Goal: Information Seeking & Learning: Learn about a topic

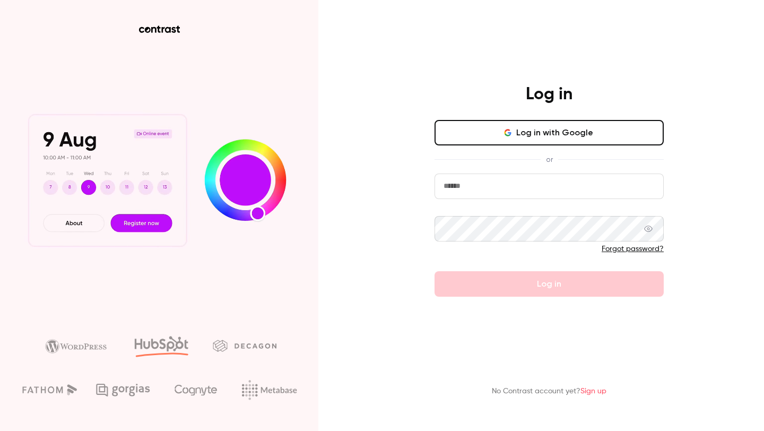
click at [499, 135] on button "Log in with Google" at bounding box center [549, 132] width 229 height 25
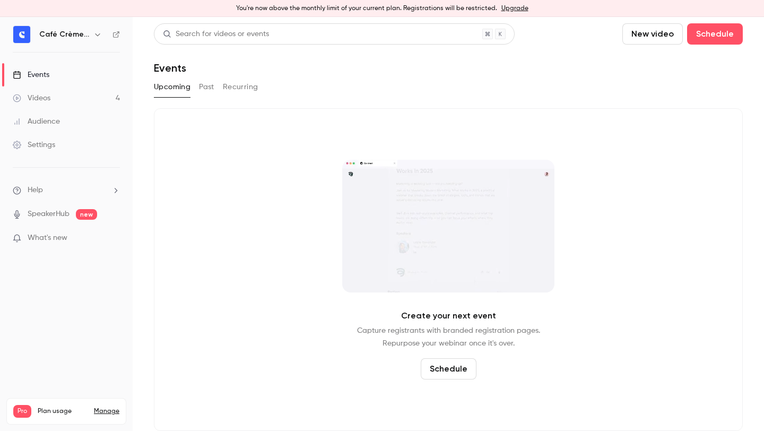
click at [206, 102] on div "Search for videos or events New video Schedule Events Upcoming Past Recurring C…" at bounding box center [448, 226] width 589 height 407
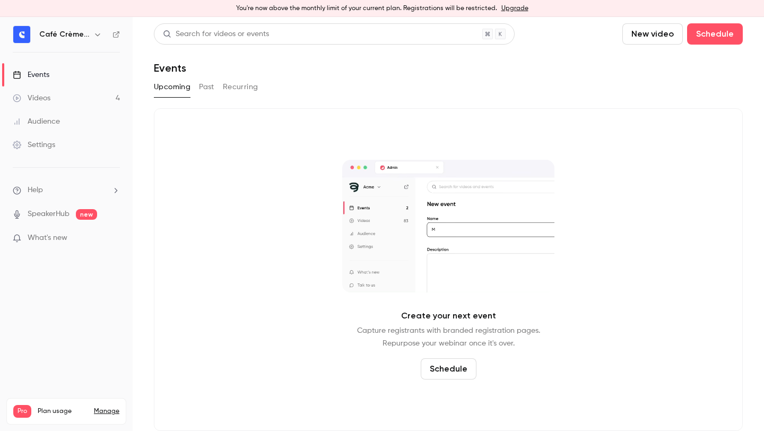
click at [206, 97] on div "Upcoming Past Recurring" at bounding box center [448, 89] width 589 height 21
click at [206, 95] on button "Past" at bounding box center [206, 87] width 15 height 17
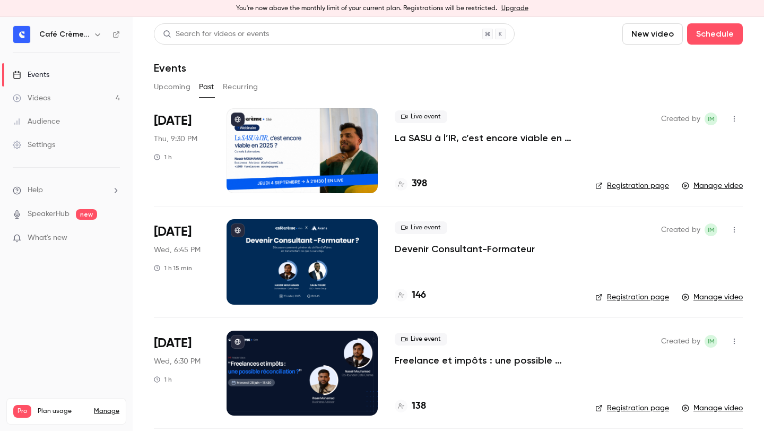
click at [438, 141] on p "La SASU à l’IR, c’est encore viable en 2025 ? [MASTERCLASS]" at bounding box center [487, 138] width 184 height 13
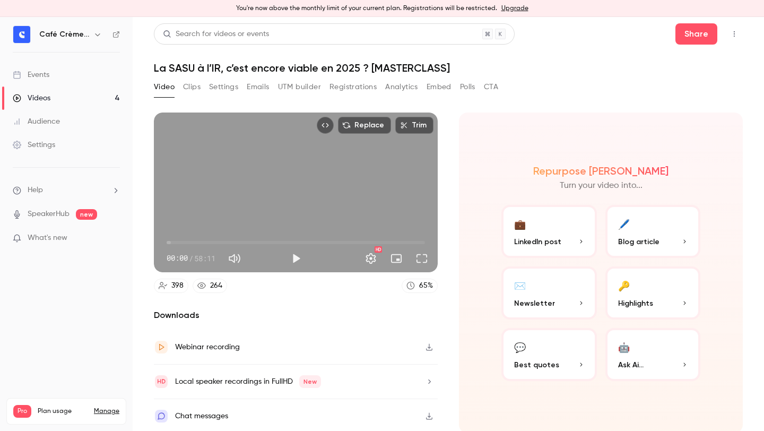
click at [220, 91] on button "Settings" at bounding box center [223, 87] width 29 height 17
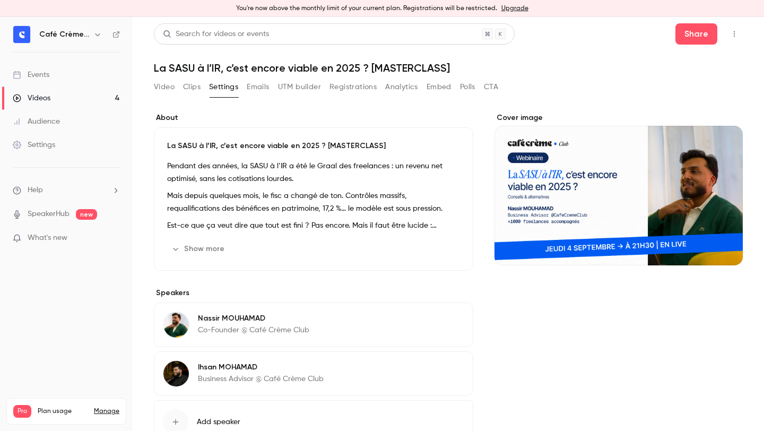
click at [344, 85] on button "Registrations" at bounding box center [352, 87] width 47 height 17
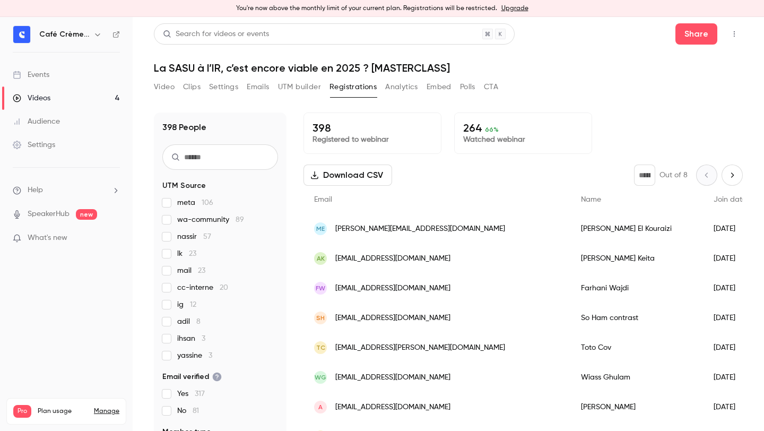
click at [410, 84] on button "Analytics" at bounding box center [401, 87] width 33 height 17
